Goal: Download file/media

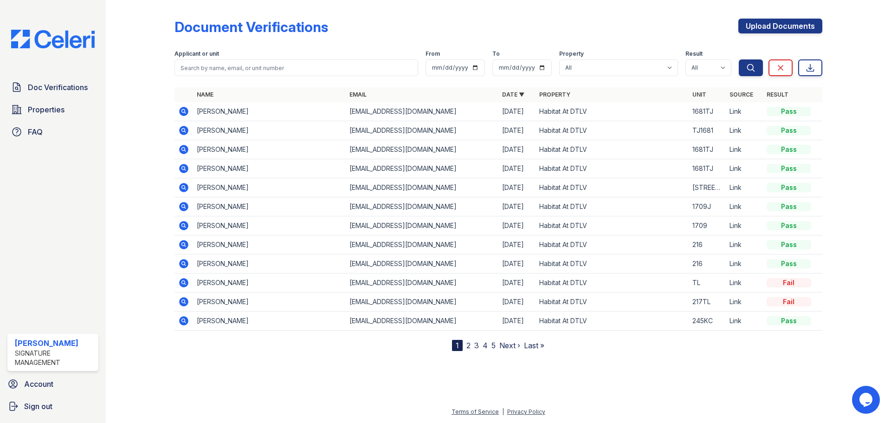
click at [185, 245] on icon at bounding box center [183, 244] width 9 height 9
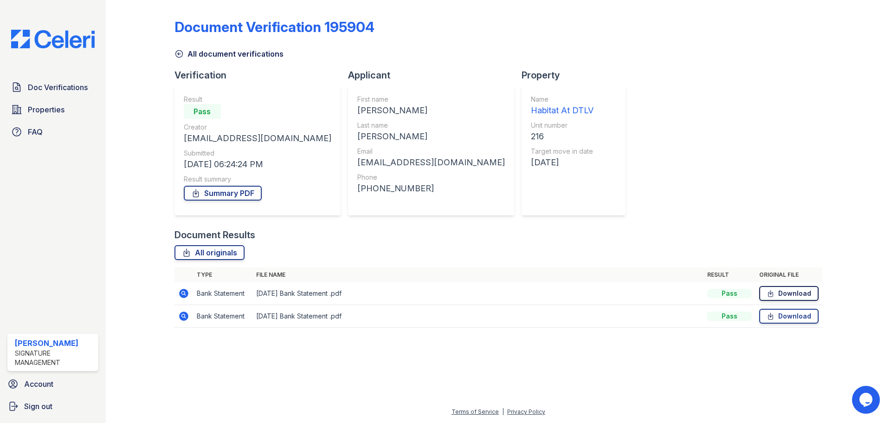
click at [789, 297] on link "Download" at bounding box center [788, 293] width 59 height 15
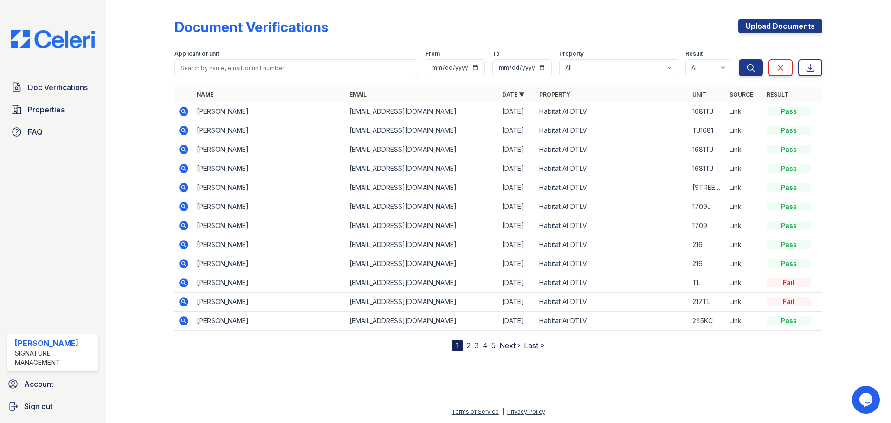
click at [181, 265] on icon at bounding box center [183, 263] width 9 height 9
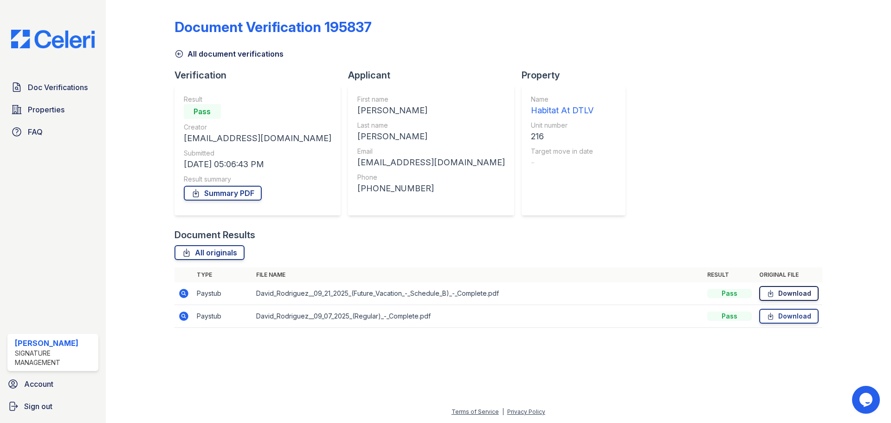
click at [793, 299] on link "Download" at bounding box center [788, 293] width 59 height 15
click at [783, 315] on link "Download" at bounding box center [788, 316] width 59 height 15
click at [224, 196] on link "Summary PDF" at bounding box center [223, 193] width 78 height 15
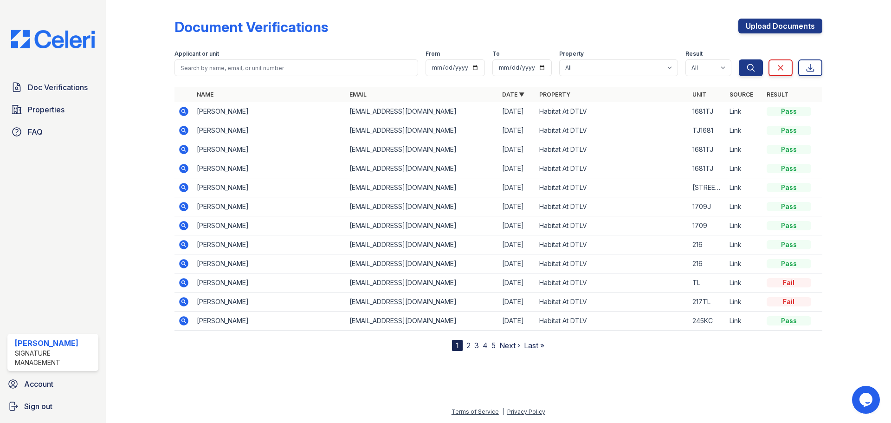
click at [183, 245] on icon at bounding box center [183, 244] width 2 height 2
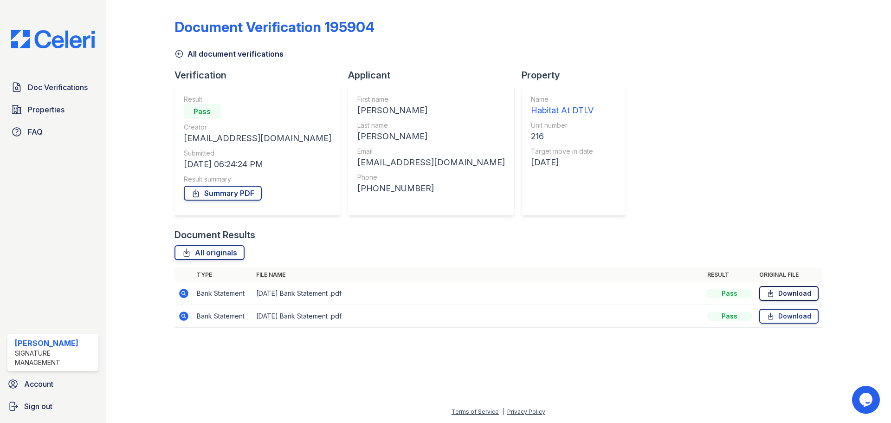
click at [777, 296] on link "Download" at bounding box center [788, 293] width 59 height 15
click at [765, 319] on link "Download" at bounding box center [788, 316] width 59 height 15
click at [240, 201] on div "Summary PDF" at bounding box center [258, 193] width 148 height 19
click at [241, 194] on link "Summary PDF" at bounding box center [223, 193] width 78 height 15
